Goal: Task Accomplishment & Management: Use online tool/utility

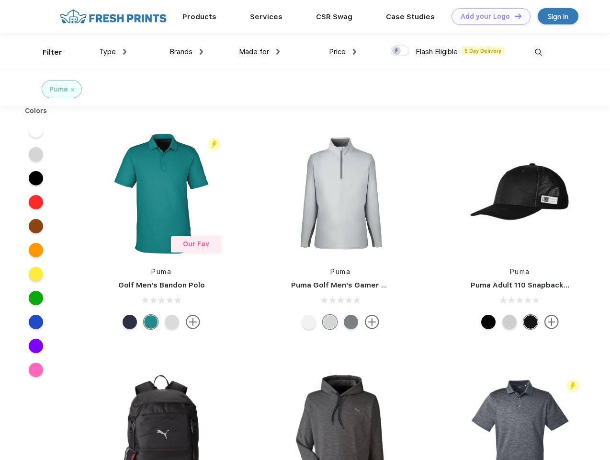
click at [488, 16] on link "Add your Logo Design Tool" at bounding box center [491, 16] width 79 height 17
click at [0, 0] on div "Design Tool" at bounding box center [0, 0] width 0 height 0
click at [514, 16] on link "Add your Logo Design Tool" at bounding box center [491, 16] width 79 height 17
click at [46, 52] on div "Filter" at bounding box center [53, 52] width 20 height 11
click at [113, 52] on span "Type" at bounding box center [107, 51] width 17 height 9
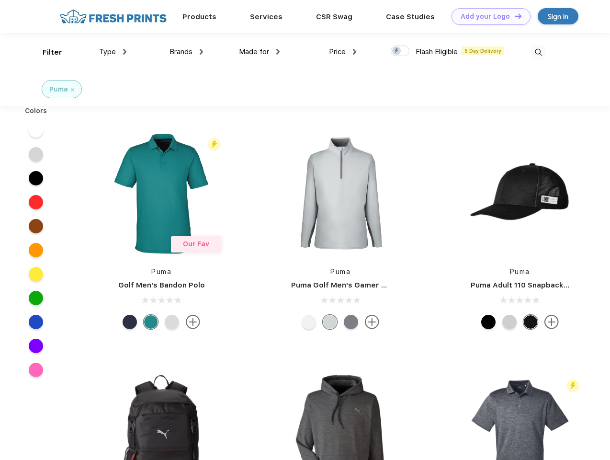
click at [186, 52] on span "Brands" at bounding box center [181, 51] width 23 height 9
click at [260, 52] on span "Made for" at bounding box center [254, 51] width 30 height 9
click at [343, 52] on span "Price" at bounding box center [337, 51] width 17 height 9
click at [401, 51] on div at bounding box center [400, 51] width 19 height 11
click at [397, 51] on input "checkbox" at bounding box center [394, 48] width 6 height 6
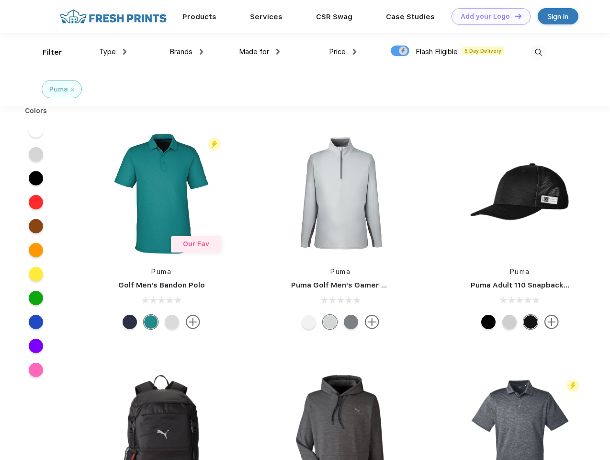
click at [539, 52] on img at bounding box center [539, 53] width 16 height 16
